Goal: Task Accomplishment & Management: Complete application form

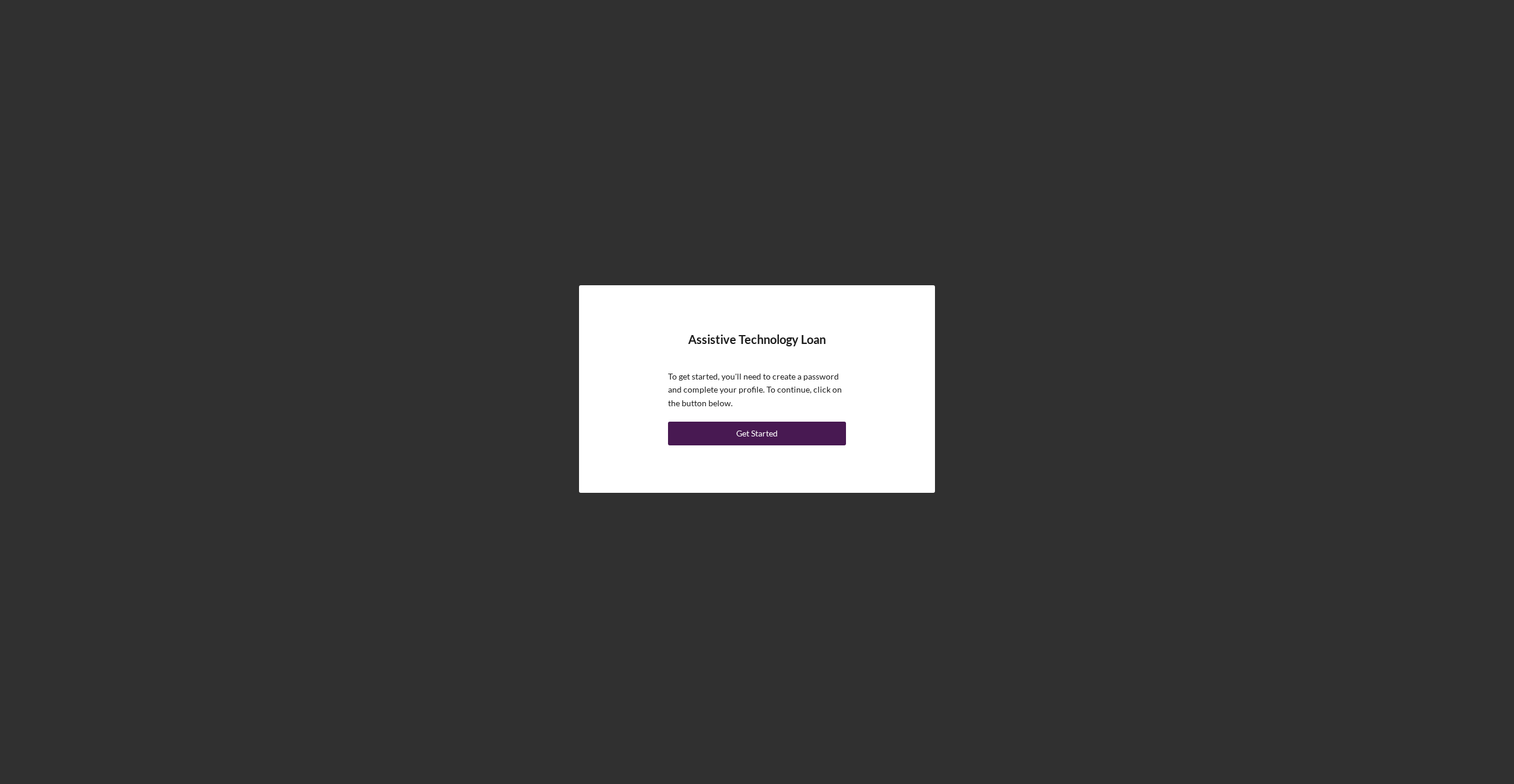
click at [753, 429] on div "Get Started" at bounding box center [757, 433] width 42 height 24
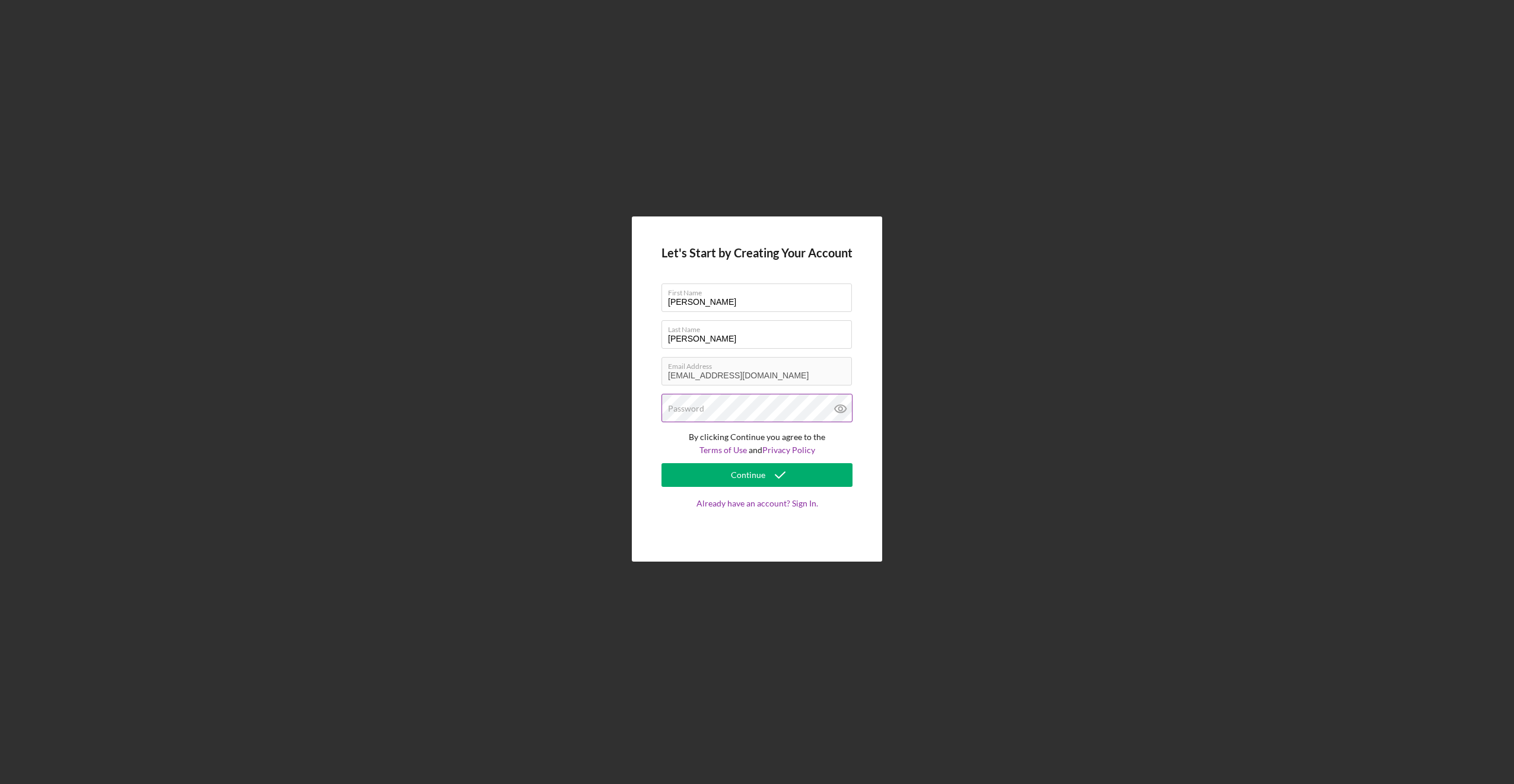
click at [757, 406] on div "Password" at bounding box center [757, 408] width 191 height 29
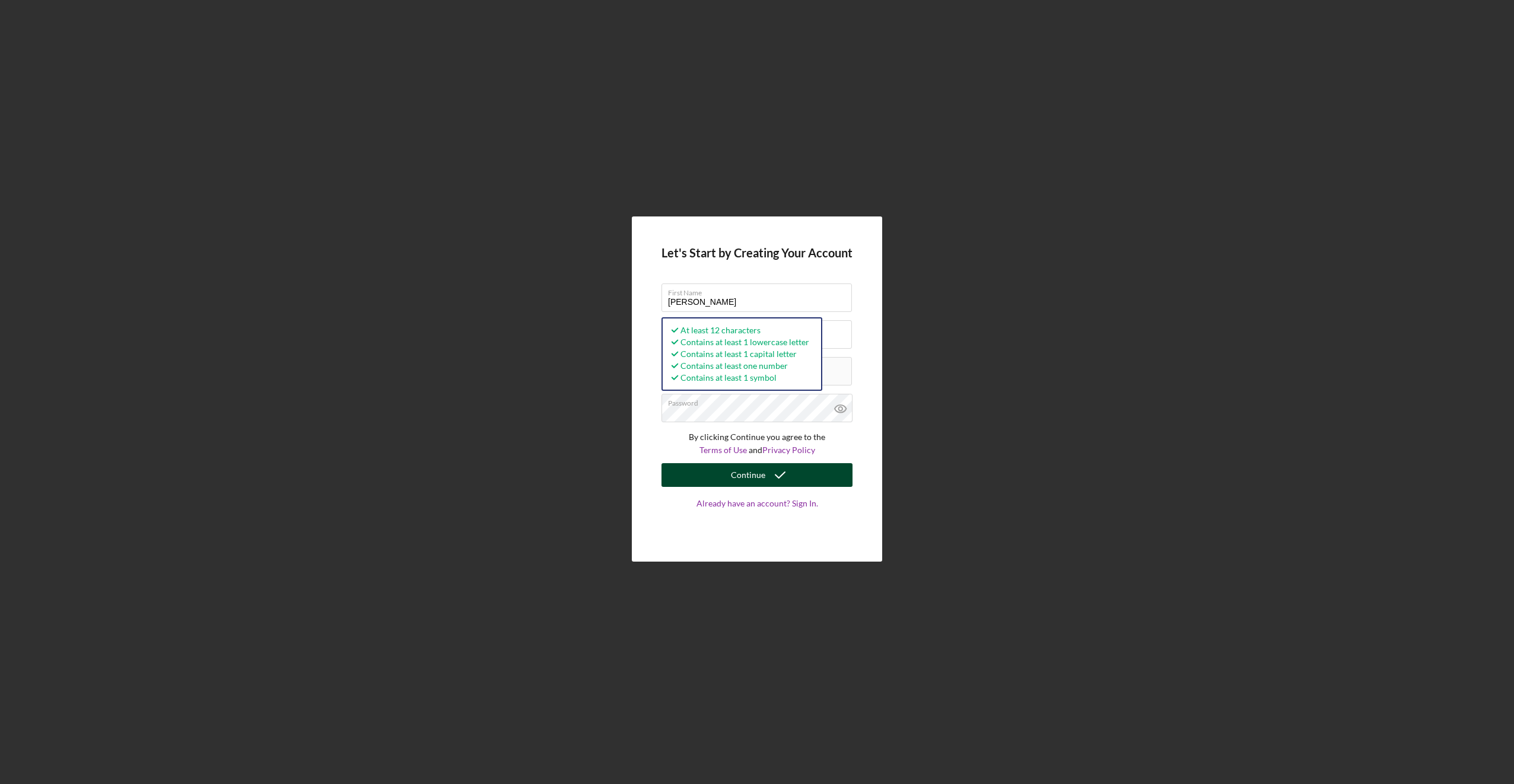
click at [757, 475] on div "Continue" at bounding box center [748, 475] width 35 height 24
